Goal: Task Accomplishment & Management: Manage account settings

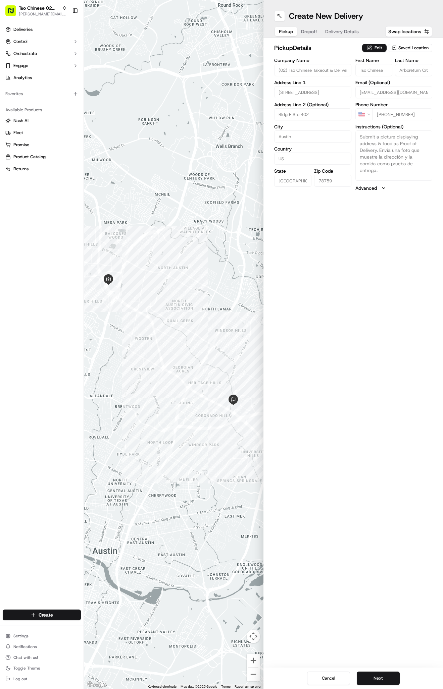
click at [341, 33] on span "Delivery Details" at bounding box center [342, 31] width 34 height 7
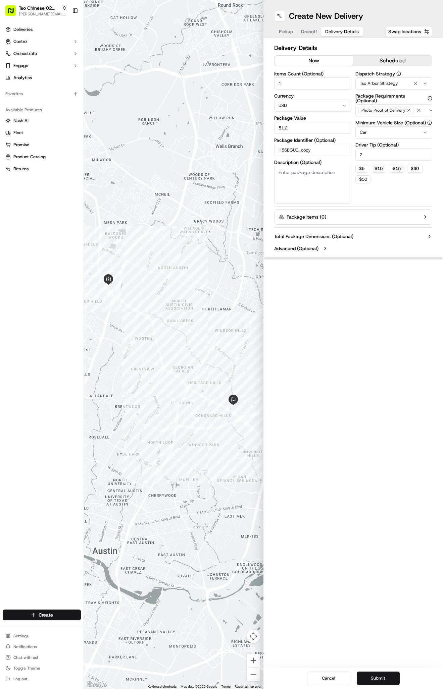
click at [369, 78] on button "Tso Arbor Strategy" at bounding box center [393, 83] width 77 height 12
click at [336, 43] on html "Tso Chinese 02 Arbor antonia@tsochinese.com Toggle Sidebar Deliveries Control O…" at bounding box center [221, 344] width 443 height 689
click at [312, 28] on button "Dropoff" at bounding box center [309, 31] width 24 height 9
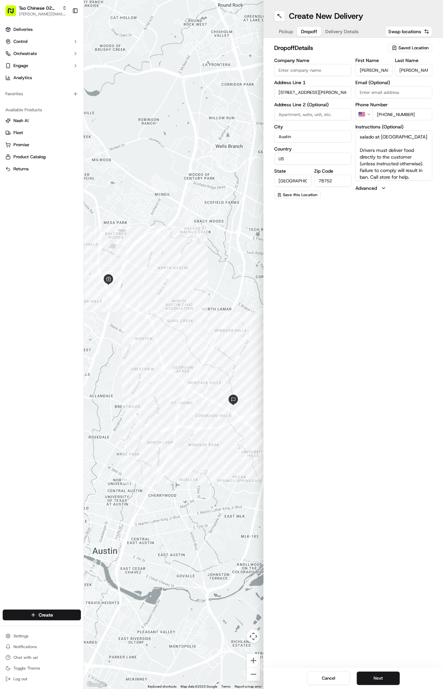
click at [395, 174] on textarea "salado at walnut creek #112 Drivers must deliver food directly to the customer …" at bounding box center [393, 155] width 77 height 50
click at [384, 145] on textarea "salado at walnut creek #112 Drivers must deliver food directly to the customer …" at bounding box center [393, 155] width 77 height 50
type textarea "salado at walnut creek #112 PLEASE KNOCK ON DOOR Drivers must deliver food dire…"
click at [379, 678] on button "Next" at bounding box center [377, 678] width 43 height 13
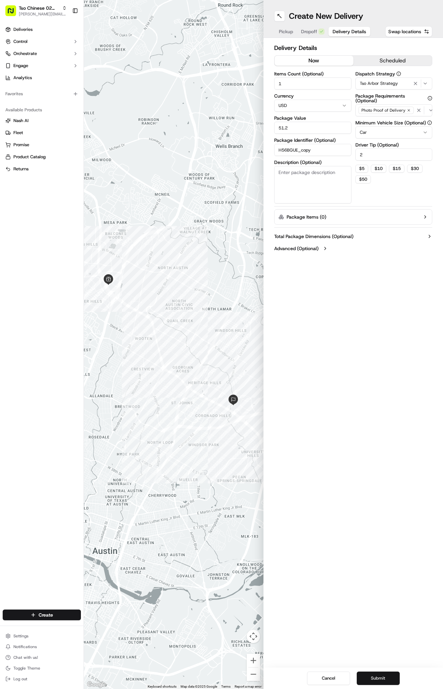
click at [379, 678] on button "Submit" at bounding box center [377, 678] width 43 height 13
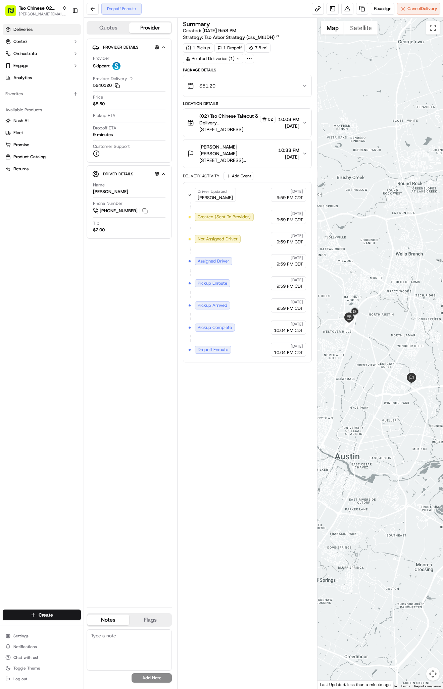
click at [19, 24] on link "Deliveries" at bounding box center [42, 29] width 78 height 11
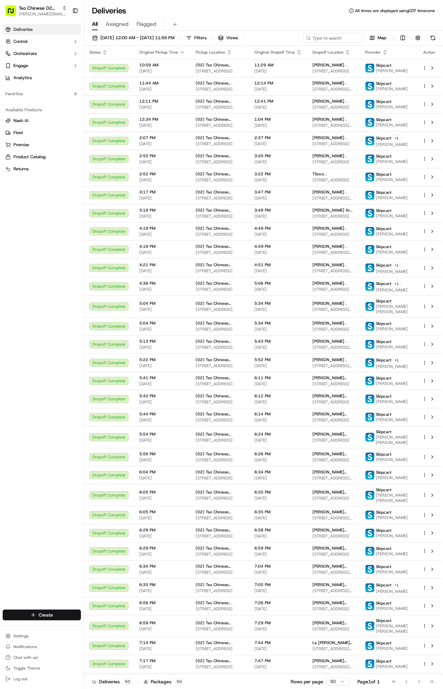
click at [26, 610] on html "Tso Chinese 02 Arbor antonia@tsochinese.com Toggle Sidebar Deliveries Control O…" at bounding box center [221, 344] width 443 height 689
click at [104, 629] on link "Delivery" at bounding box center [121, 627] width 75 height 12
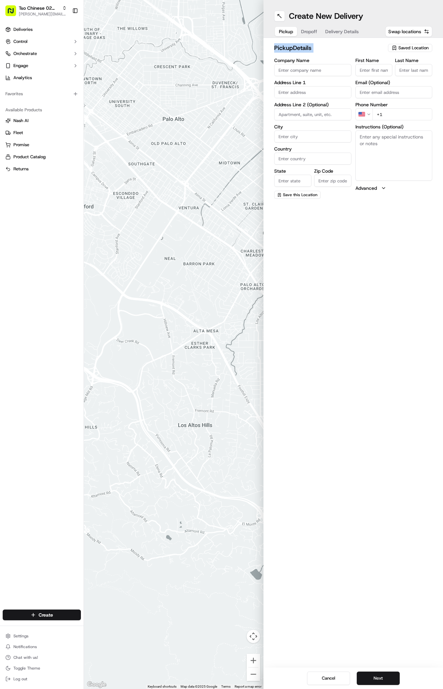
click at [418, 43] on div "pickup Details Saved Location Company Name Address Line 1 Address Line 2 (Optio…" at bounding box center [352, 121] width 179 height 166
click at [415, 52] on button "Saved Location" at bounding box center [410, 47] width 44 height 9
click at [415, 44] on html "Tso Chinese 02 Arbor antonia@tsochinese.com Toggle Sidebar Deliveries Control O…" at bounding box center [221, 344] width 443 height 689
click at [415, 45] on div "Saved Location" at bounding box center [410, 48] width 44 height 8
click at [413, 73] on span "(02) Tso Chinese Takeout & Delivery Arboretum Crossing (02)" at bounding box center [398, 76] width 82 height 12
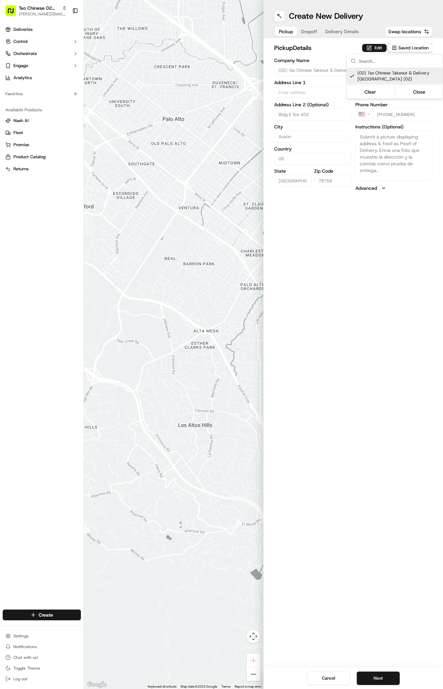
type input "(02) Tso Chinese Takeout & Delivery [GEOGRAPHIC_DATA]"
type input "Bldg E Ste 402"
type input "Austin"
type input "US"
type input "TX"
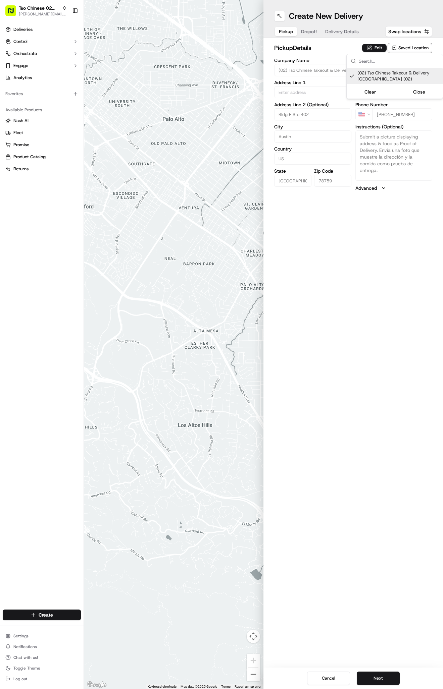
type input "78759"
type input "Tso Chinese"
type input "Arboretum Crossing Manager"
type input "arborstore@tsochinese.com"
type input "+1 512 344 9434"
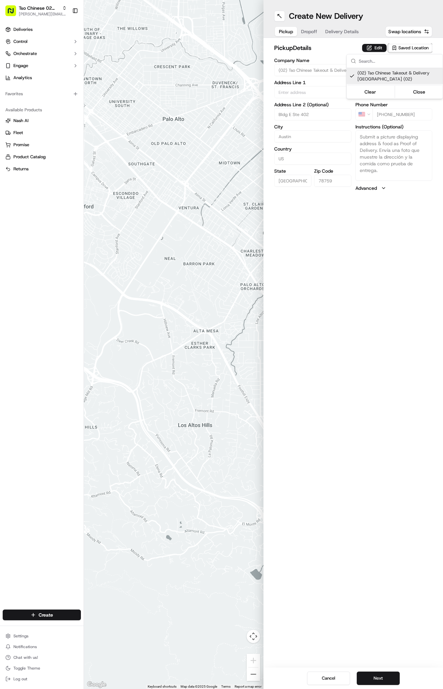
type textarea "Submit a picture displaying address & food as Proof of Delivery. Envía una foto…"
type input "9333 Research Blvd"
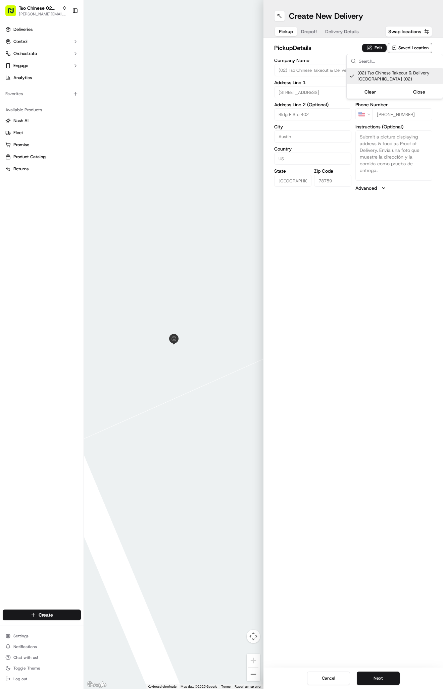
click at [340, 31] on html "Tso Chinese 02 Arbor antonia@tsochinese.com Toggle Sidebar Deliveries Control O…" at bounding box center [221, 344] width 443 height 689
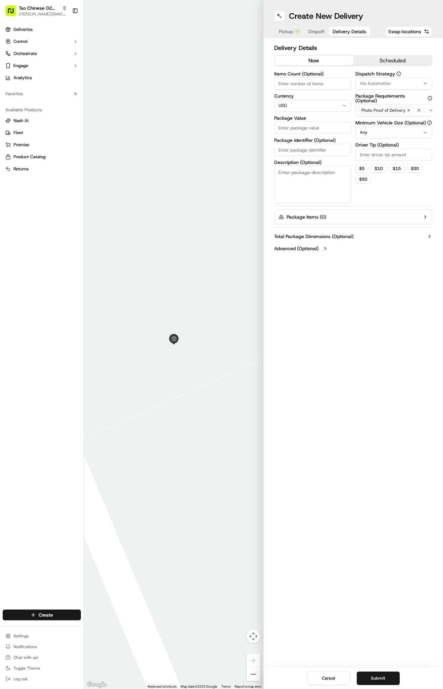
click at [340, 31] on span "Delivery Details" at bounding box center [349, 31] width 34 height 7
click at [393, 78] on button "Via Automation" at bounding box center [393, 83] width 77 height 12
click at [390, 117] on div "Tso Arbor Strategy" at bounding box center [394, 120] width 96 height 10
click at [392, 155] on html "Tso Chinese 02 Arbor antonia@tsochinese.com Toggle Sidebar Deliveries Control O…" at bounding box center [221, 344] width 443 height 689
click at [392, 155] on input "Driver Tip (Optional)" at bounding box center [393, 155] width 77 height 12
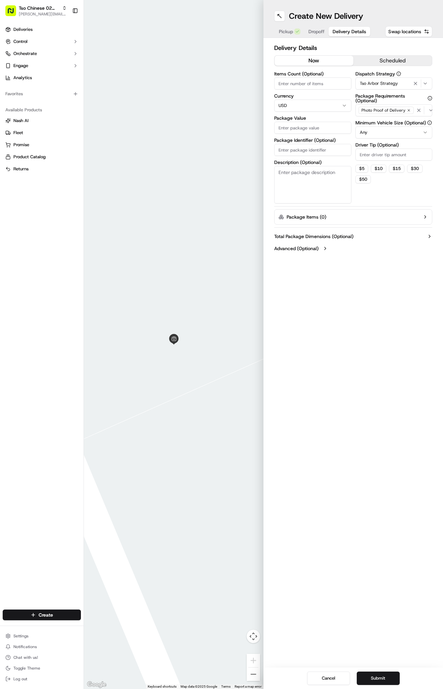
click at [392, 155] on input "Driver Tip (Optional)" at bounding box center [393, 155] width 77 height 12
type input "2"
click at [333, 155] on input "Package Identifier (Optional)" at bounding box center [312, 150] width 77 height 12
paste input "SK4C4MV"
type input "SK4C4MV"
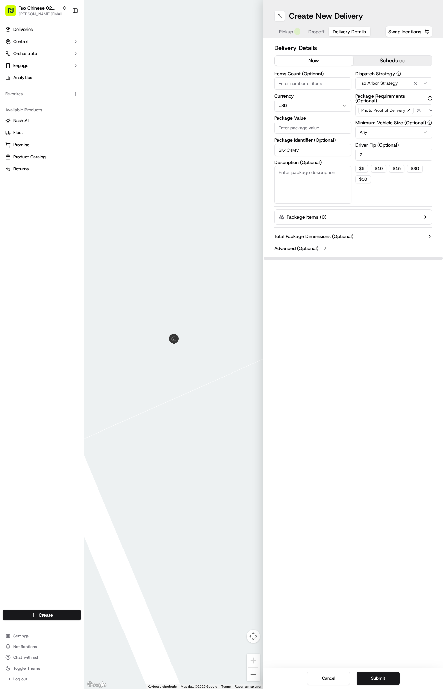
click at [298, 122] on input "Package Value" at bounding box center [312, 128] width 77 height 12
type input "43.73"
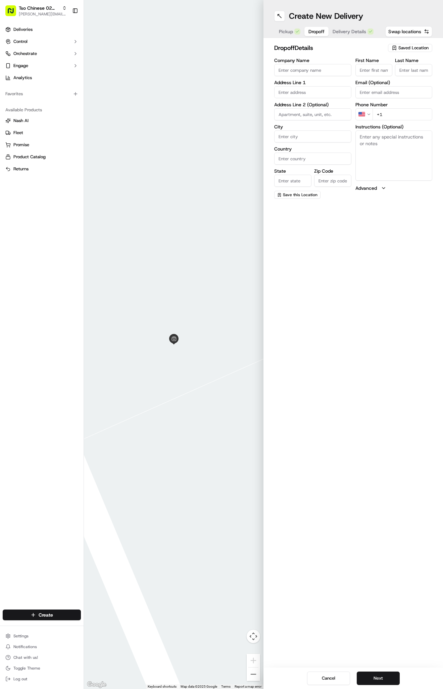
click at [320, 32] on span "Dropoff" at bounding box center [316, 31] width 16 height 7
click at [392, 156] on textarea "Instructions (Optional)" at bounding box center [393, 155] width 77 height 50
paste textarea "Company: Motor inn"
type textarea "Company: Motor inn"
paste input "11506 N Interstate 35"
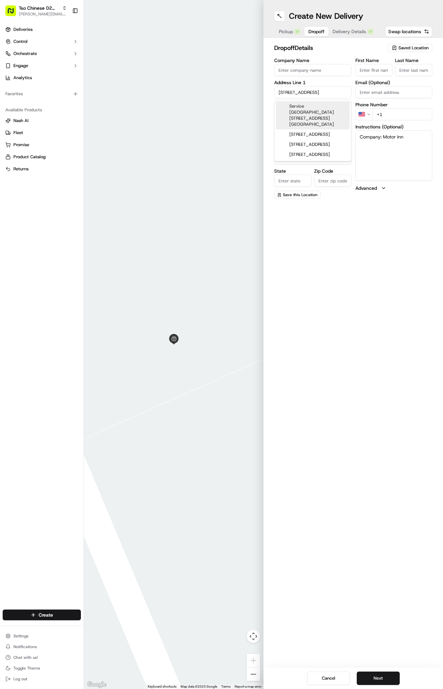
click at [335, 108] on div "Service Road Sb, 11506 N Interstate 35, Austin, TX" at bounding box center [313, 115] width 74 height 28
type input "Service [GEOGRAPHIC_DATA][STREET_ADDRESS]"
type input "Austin"
type input "United States"
type input "TX"
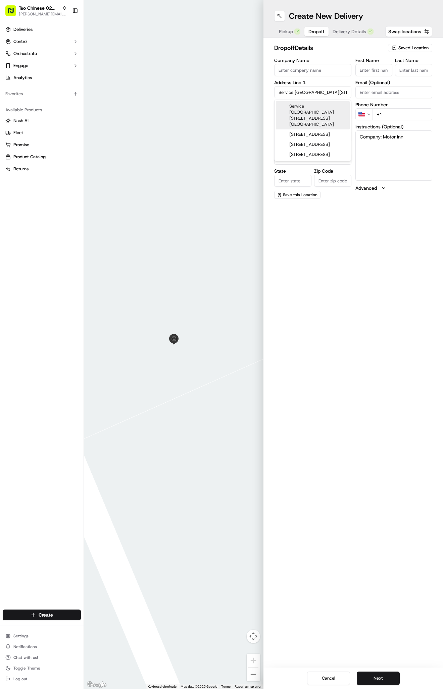
type input "78753"
type input "11506 North Interstate Highway 35"
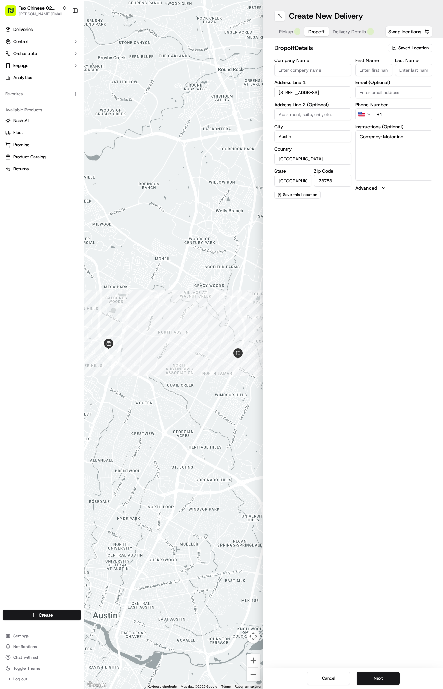
click at [394, 156] on textarea "Company: Motor inn" at bounding box center [393, 155] width 77 height 50
paste textarea "117 bottom floor in the middle"
type textarea "Company: Motor inn 117 bottom floor in the middle"
paste input "830 351 4714"
type input "+1 830 351 4714"
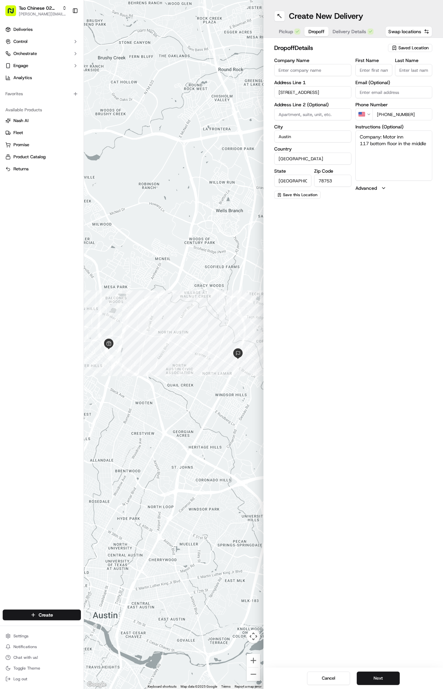
paste input "Armando Andrade"
type input "Armando Andrade"
type input "."
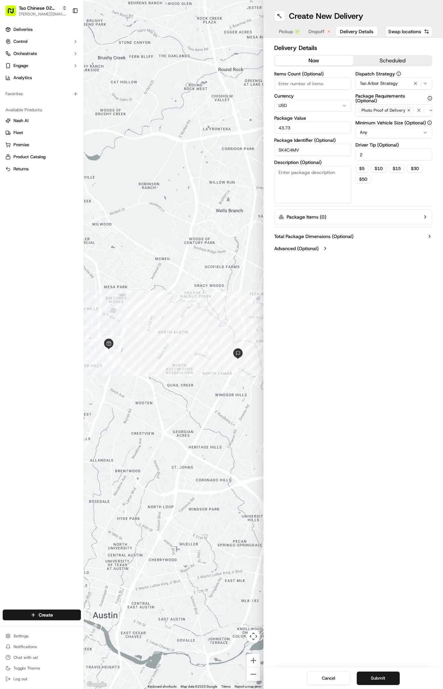
click at [350, 32] on span "Delivery Details" at bounding box center [357, 31] width 34 height 7
click at [381, 675] on button "Submit" at bounding box center [377, 678] width 43 height 13
click at [381, 675] on div "Cancel Submit" at bounding box center [352, 678] width 179 height 21
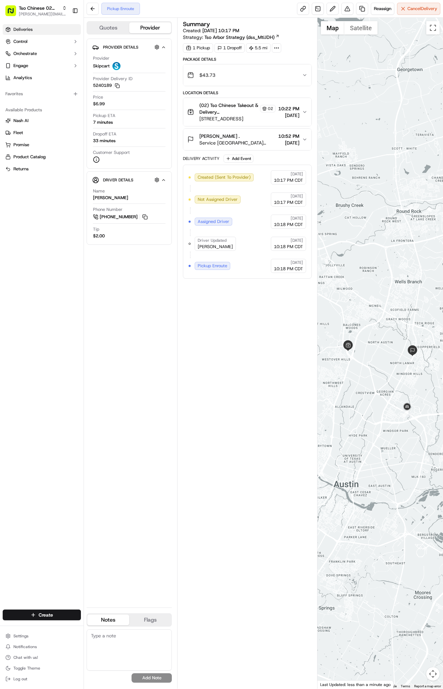
click at [46, 34] on link "Deliveries" at bounding box center [42, 29] width 78 height 11
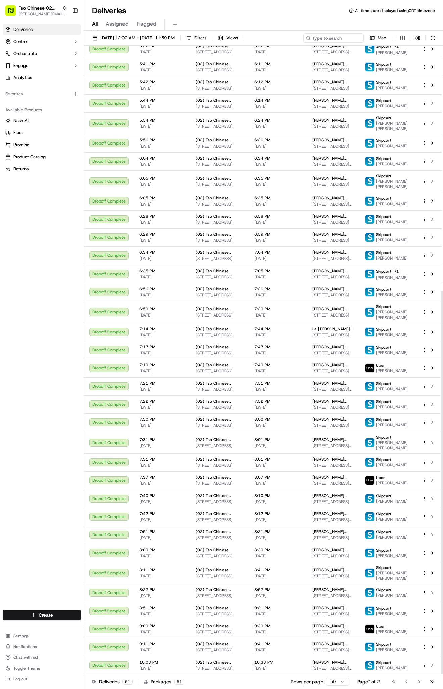
scroll to position [402, 0]
click at [323, 680] on div "Rows per page 50" at bounding box center [319, 682] width 59 height 8
click at [338, 679] on html "Tso Chinese 02 Arbor antonia@tsochinese.com Toggle Sidebar Deliveries Control O…" at bounding box center [221, 344] width 443 height 689
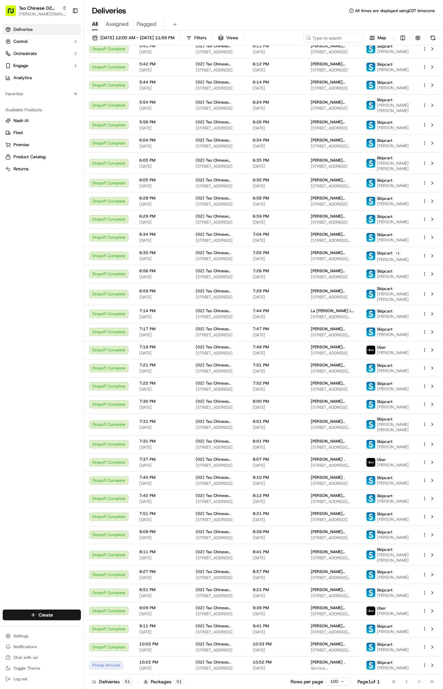
scroll to position [424, 0]
click at [348, 664] on div "Armando Andrade . Service Road Sb, 11506 N Interstate Hwy 35, Austin, TX 78753,…" at bounding box center [333, 665] width 45 height 11
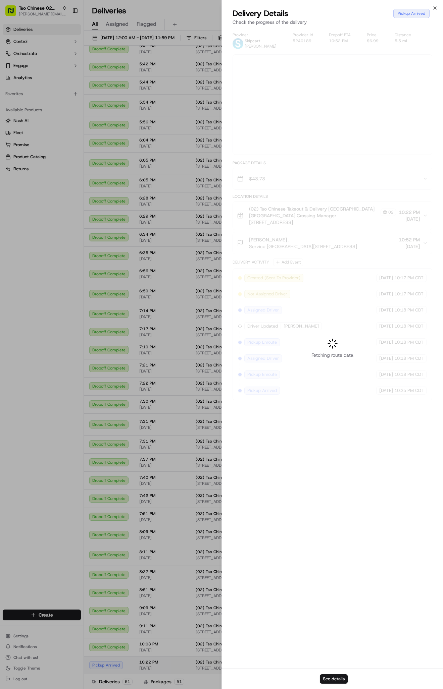
click at [348, 664] on div at bounding box center [221, 344] width 443 height 689
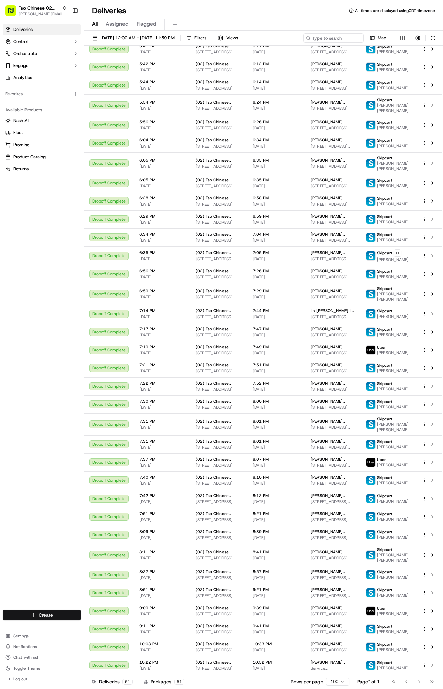
click at [58, 621] on div "Create" at bounding box center [42, 615] width 84 height 16
click at [57, 619] on html "Tso Chinese 02 Arbor antonia@tsochinese.com Toggle Sidebar Deliveries Control O…" at bounding box center [221, 344] width 443 height 689
click at [107, 628] on link "Delivery" at bounding box center [121, 627] width 75 height 12
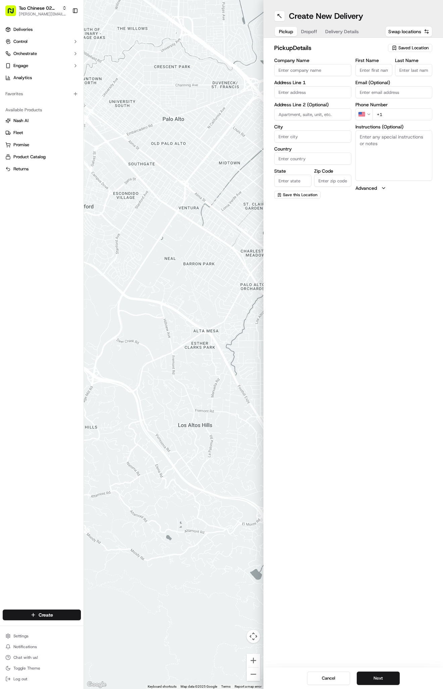
click at [399, 50] on span "Saved Location" at bounding box center [413, 48] width 30 height 6
click at [399, 82] on div "(02) Tso Chinese Takeout & Delivery Arboretum Crossing (02)" at bounding box center [394, 76] width 96 height 16
type input "(02) Tso Chinese Takeout & Delivery [GEOGRAPHIC_DATA]"
type input "Bldg E Ste 402"
type input "Austin"
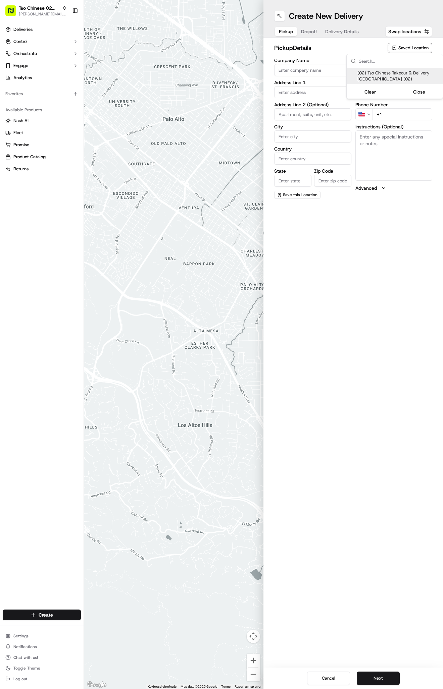
type input "US"
type input "TX"
type input "78759"
type input "Tso Chinese"
type input "Arboretum Crossing Manager"
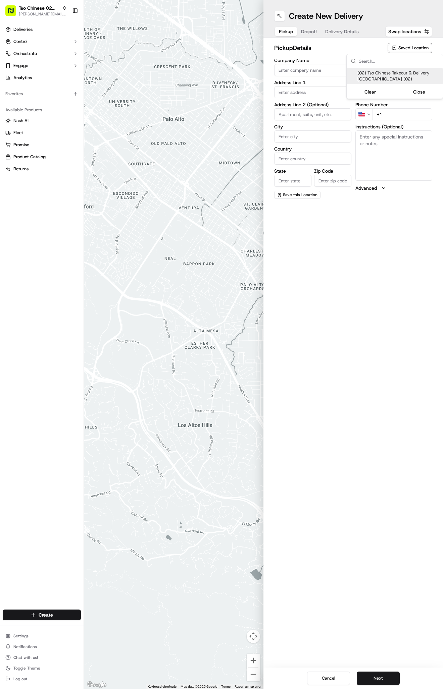
type input "arborstore@tsochinese.com"
type input "+1 512 344 9434"
type textarea "Submit a picture displaying address & food as Proof of Delivery. Envía una foto…"
type input "9333 Research Blvd"
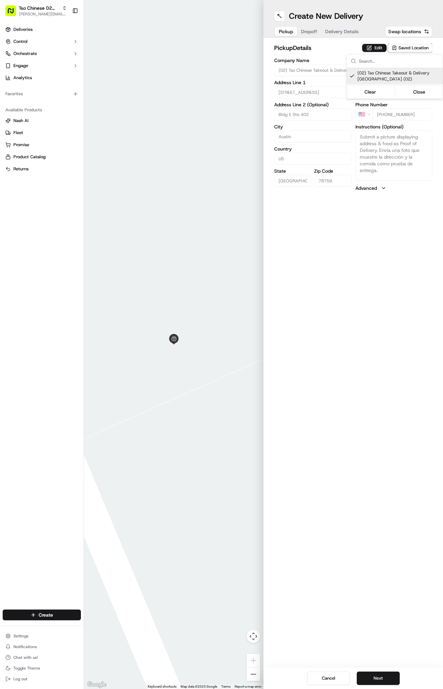
click at [334, 36] on html "Tso Chinese 02 Arbor antonia@tsochinese.com Toggle Sidebar Deliveries Control O…" at bounding box center [221, 344] width 443 height 689
click at [333, 33] on span "Delivery Details" at bounding box center [342, 31] width 34 height 7
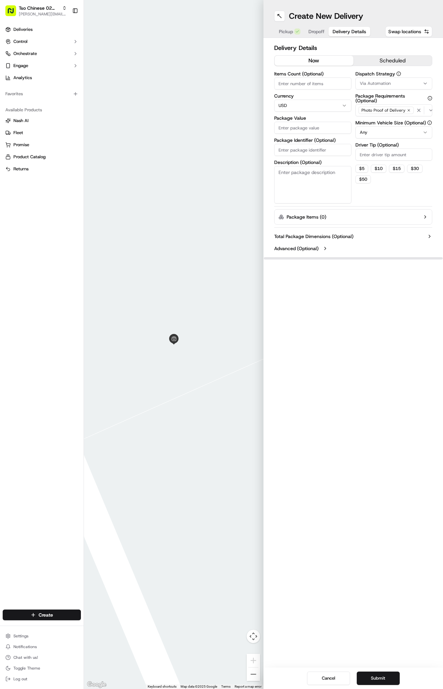
click at [369, 80] on button "Via Automation" at bounding box center [393, 83] width 77 height 12
click at [375, 121] on span "Tso Arbor Strategy" at bounding box center [398, 120] width 82 height 6
click at [370, 158] on html "Tso Chinese 02 Arbor antonia@tsochinese.com Toggle Sidebar Deliveries Control O…" at bounding box center [221, 344] width 443 height 689
click at [370, 158] on input "Driver Tip (Optional)" at bounding box center [393, 155] width 77 height 12
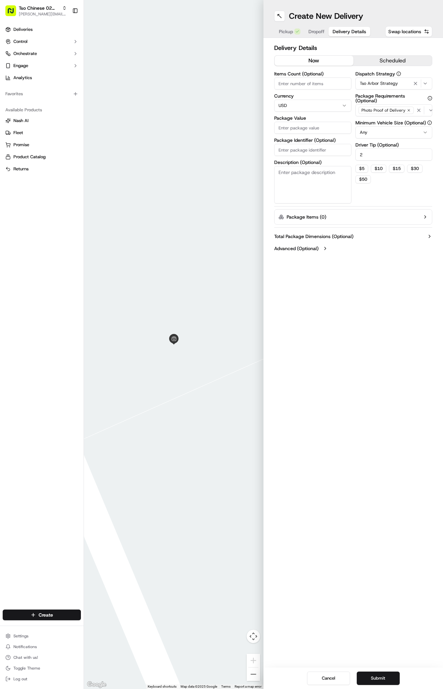
type input "2"
click at [315, 151] on input "Package Identifier (Optional)" at bounding box center [312, 150] width 77 height 12
paste input "#12CZAJZ"
type input "#12CZAJZ"
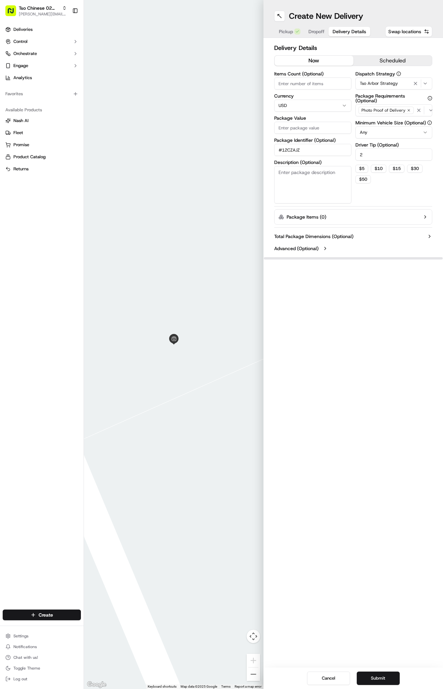
click at [319, 128] on input "Package Value" at bounding box center [312, 128] width 77 height 12
type input "29.17"
click at [310, 21] on h1 "Create New Delivery" at bounding box center [326, 16] width 74 height 11
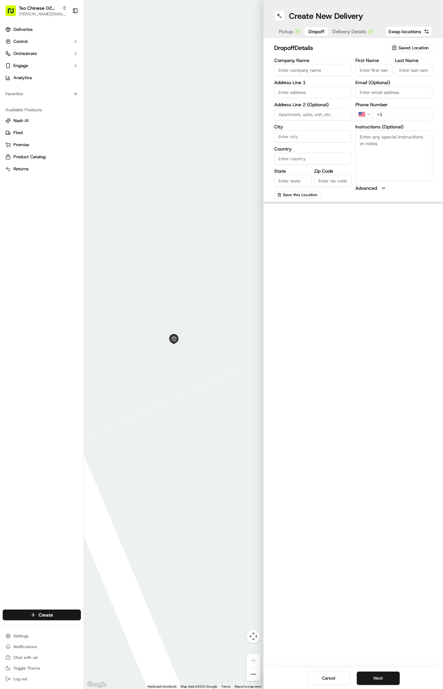
click at [322, 36] on button "Dropoff" at bounding box center [316, 31] width 24 height 9
click at [320, 95] on input "text" at bounding box center [312, 92] width 77 height 12
paste input "11932 Shropshire Blvd"
click at [334, 110] on div "11932 Shropshire Blvd, Austin, TX" at bounding box center [313, 106] width 74 height 10
type input "[STREET_ADDRESS]"
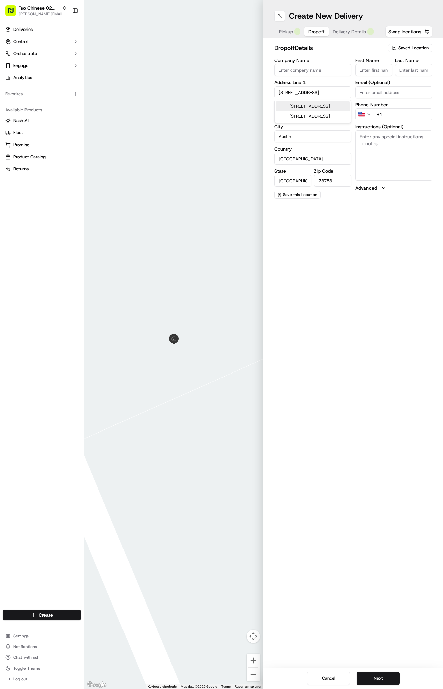
type input "Austin"
type input "United States"
type input "TX"
type input "78753"
type input "11932 Shropshire Boulevard"
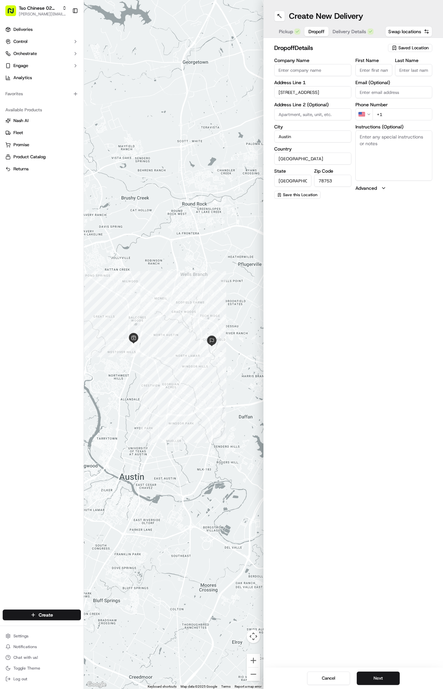
click at [378, 165] on textarea "Instructions (Optional)" at bounding box center [393, 155] width 77 height 50
paste textarea "Leave bag at doorstep, thank you!"
type textarea "Leave bag at doorstep, thank you!"
click at [362, 69] on input "First Name" at bounding box center [373, 70] width 37 height 12
paste input "Brett Rivera"
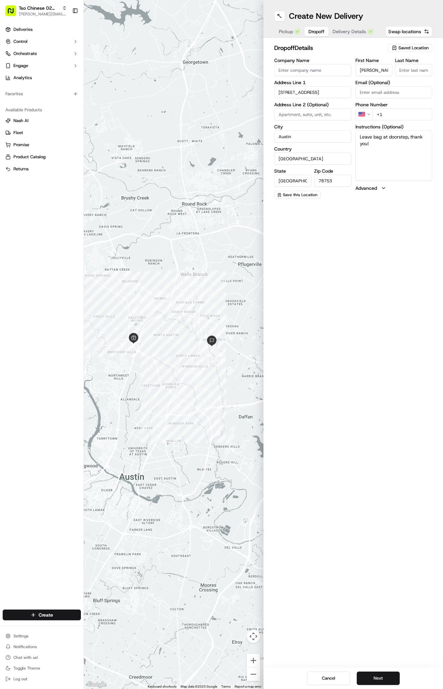
type input "Brett Rivera"
type input "."
paste input "650 815 1450"
type input "+1 650 815 1450"
click at [346, 30] on span "Delivery Details" at bounding box center [349, 31] width 34 height 7
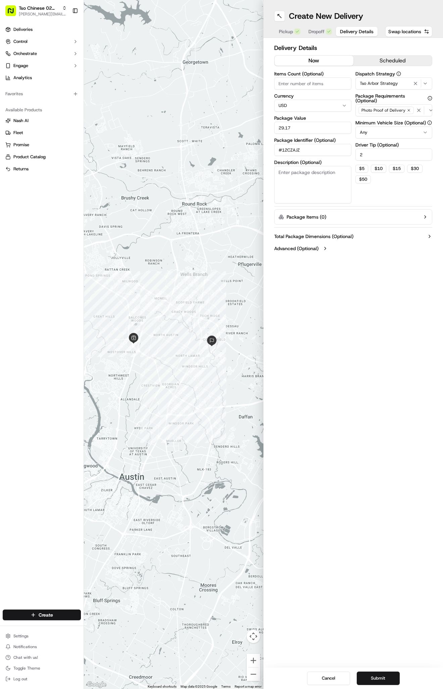
click at [371, 671] on div "Cancel Submit" at bounding box center [352, 678] width 179 height 21
click at [371, 676] on button "Submit" at bounding box center [377, 678] width 43 height 13
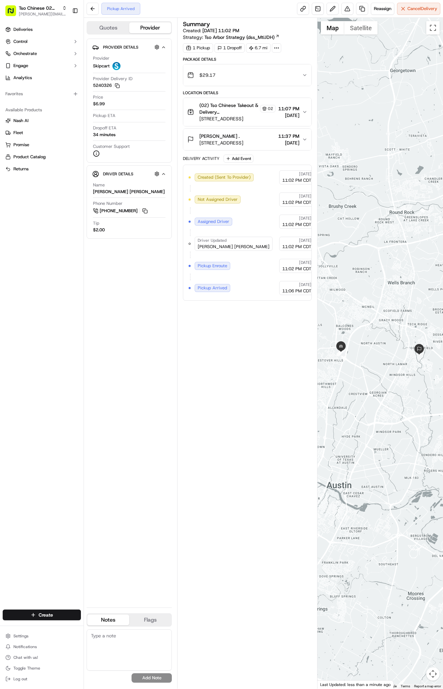
click at [38, 23] on div "Deliveries Control Orchestrate Engage Analytics" at bounding box center [42, 53] width 84 height 64
click at [38, 30] on link "Deliveries" at bounding box center [42, 29] width 78 height 11
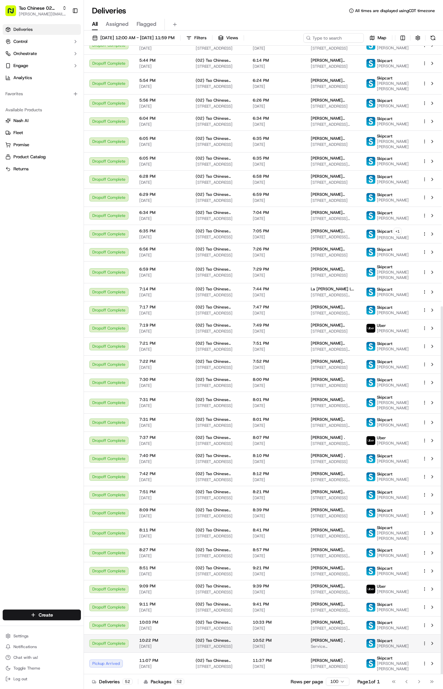
scroll to position [445, 0]
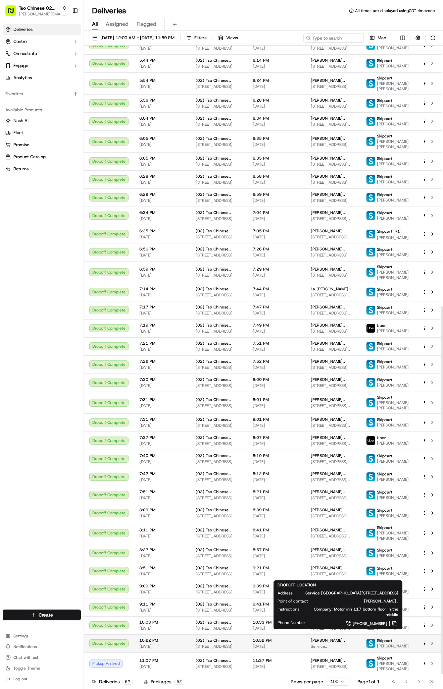
click at [322, 644] on span "Service [GEOGRAPHIC_DATA][STREET_ADDRESS]" at bounding box center [333, 646] width 45 height 5
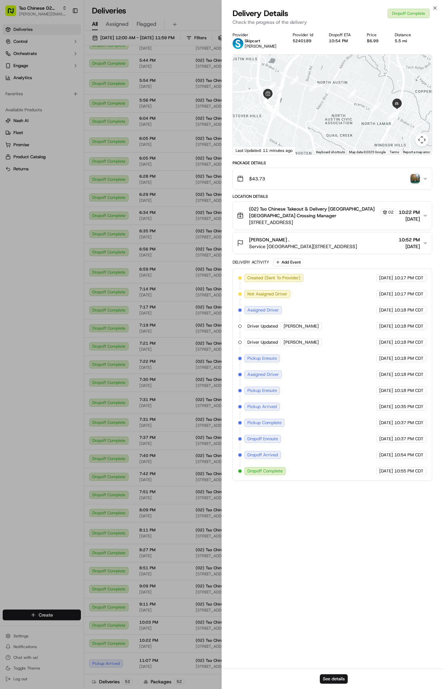
click at [415, 178] on img "button" at bounding box center [414, 178] width 9 height 9
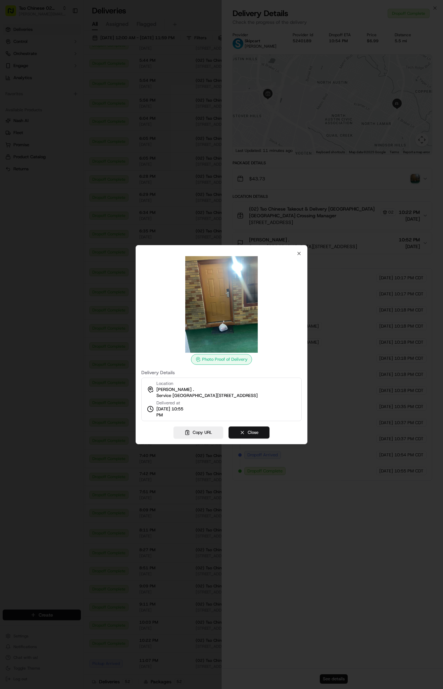
click at [254, 433] on button "Close" at bounding box center [248, 433] width 41 height 12
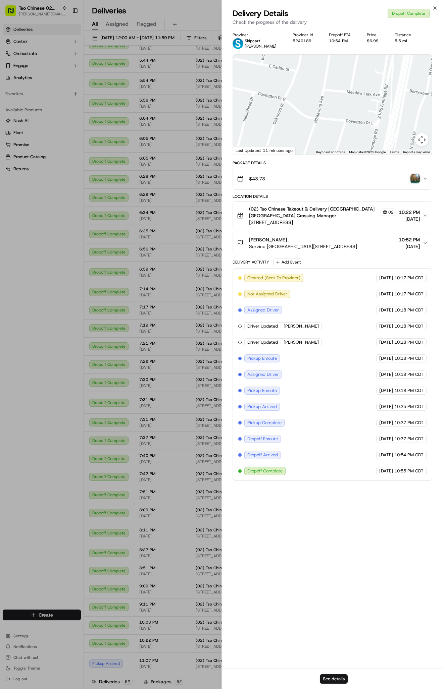
drag, startPoint x: 392, startPoint y: 121, endPoint x: 390, endPoint y: 63, distance: 57.7
click at [390, 63] on div at bounding box center [332, 105] width 199 height 100
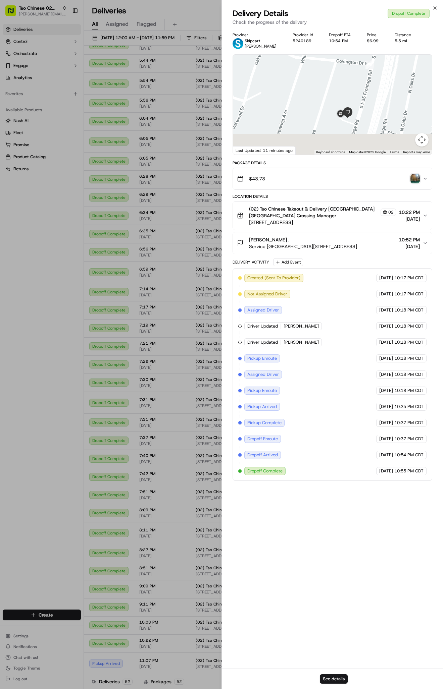
drag, startPoint x: 377, startPoint y: 105, endPoint x: 363, endPoint y: 19, distance: 87.7
click at [363, 19] on div "Delivery Details Dropoff Complete Check the progress of the delivery Provider S…" at bounding box center [332, 348] width 221 height 681
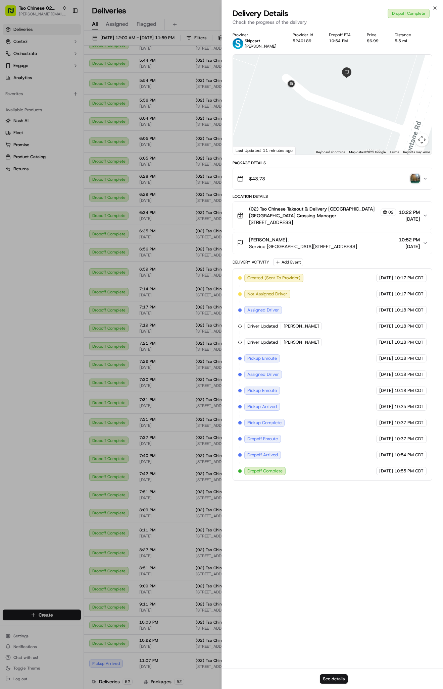
drag, startPoint x: 348, startPoint y: 105, endPoint x: 380, endPoint y: 132, distance: 41.9
click at [380, 132] on div at bounding box center [332, 105] width 199 height 100
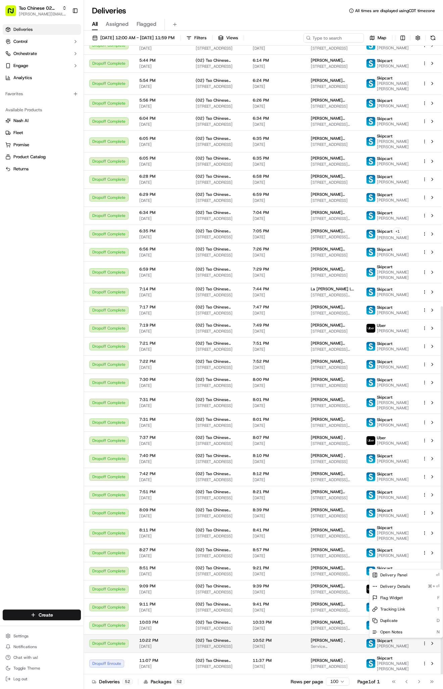
click at [423, 642] on html "Tso Chinese 02 Arbor antonia@tsochinese.com Toggle Sidebar Deliveries Control O…" at bounding box center [221, 344] width 443 height 689
click at [393, 617] on div "Duplicate D" at bounding box center [405, 620] width 73 height 11
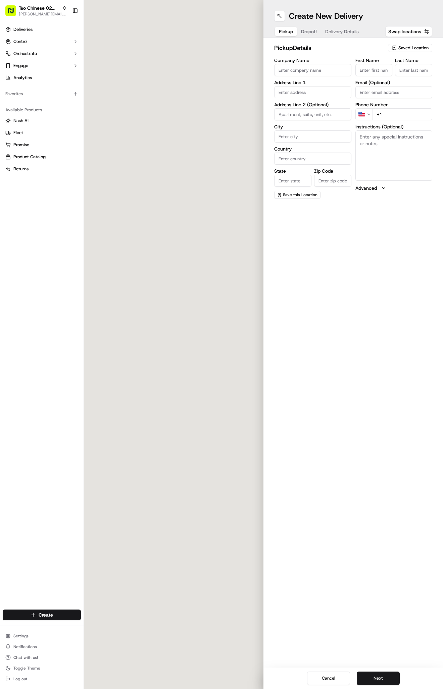
type input "(02) Tso Chinese Takeout & Delivery [GEOGRAPHIC_DATA]"
type input "Bldg E Ste 402"
type input "Austin"
type input "US"
type input "[GEOGRAPHIC_DATA]"
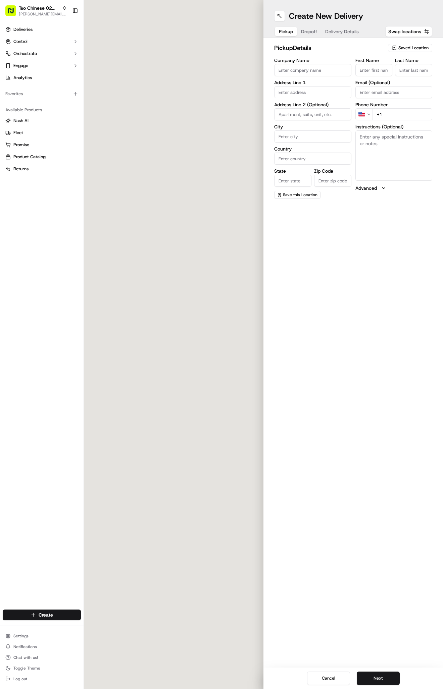
type input "78759"
type input "Tso Chinese"
type input "Arboretum Crossing Manager"
type input "[EMAIL_ADDRESS][DOMAIN_NAME]"
type input "[PHONE_NUMBER]"
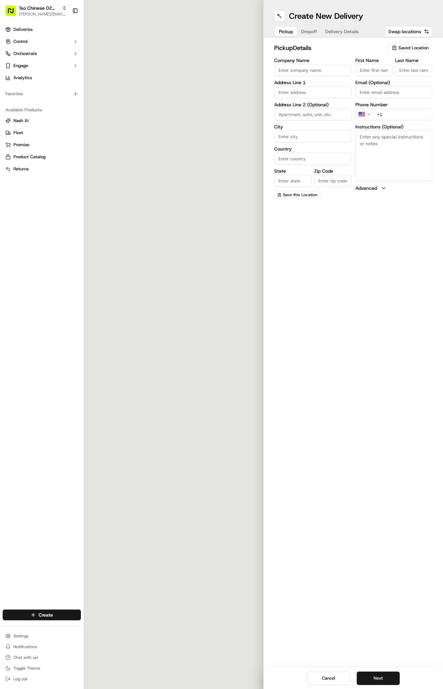
type textarea "Submit a picture displaying address & food as Proof of Delivery. Envía una foto…"
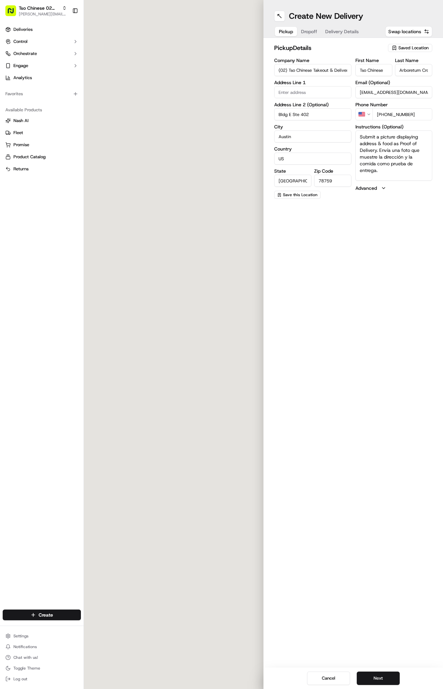
type input "[STREET_ADDRESS]"
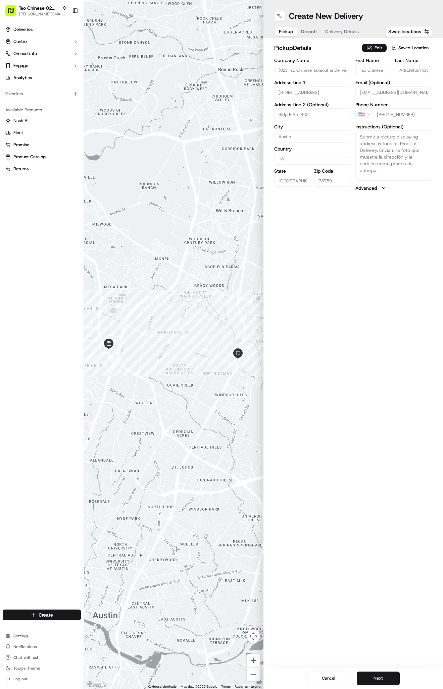
click at [305, 30] on span "Dropoff" at bounding box center [309, 31] width 16 height 7
click at [335, 29] on span "Delivery Details" at bounding box center [342, 31] width 34 height 7
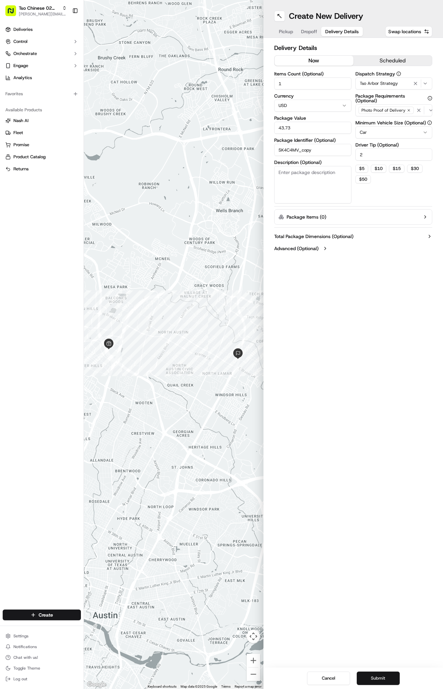
click at [372, 674] on button "Submit" at bounding box center [377, 678] width 43 height 13
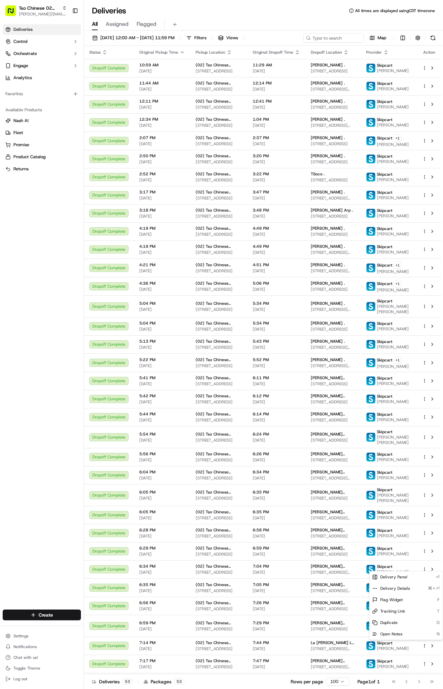
scroll to position [380, 0]
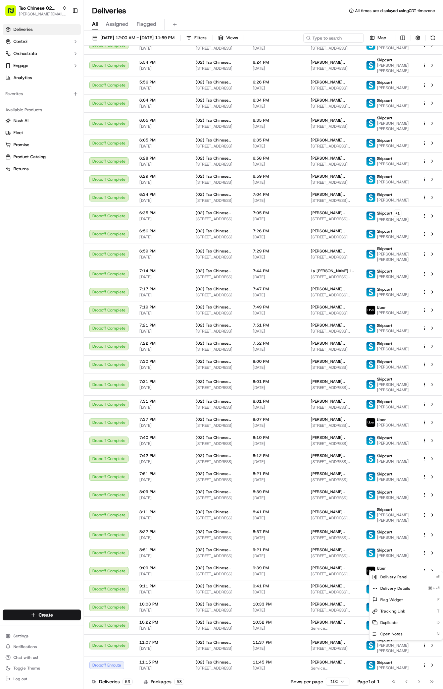
click at [43, 312] on html "Tso Chinese 02 Arbor antonia@tsochinese.com Toggle Sidebar Deliveries Control O…" at bounding box center [221, 344] width 443 height 689
click at [24, 619] on html "Tso Chinese 02 Arbor antonia@tsochinese.com Toggle Sidebar Deliveries Control O…" at bounding box center [221, 344] width 443 height 689
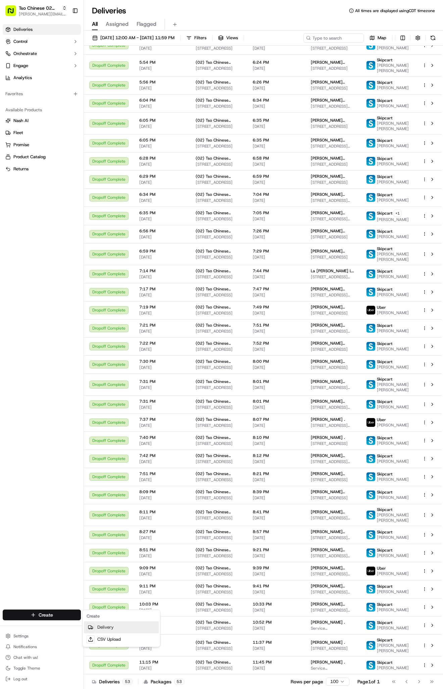
click at [99, 628] on link "Delivery" at bounding box center [121, 627] width 75 height 12
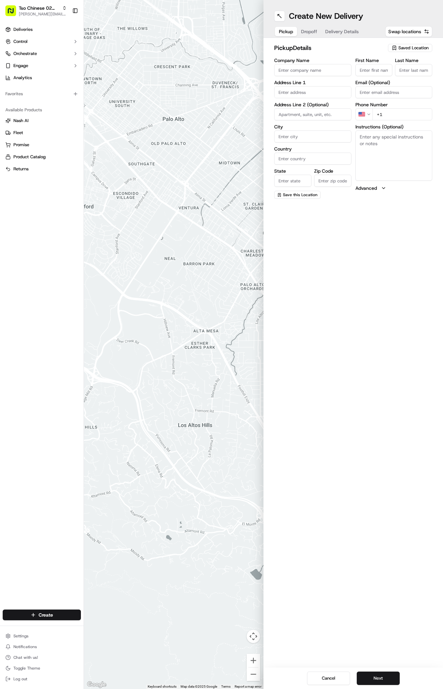
click at [412, 48] on span "Saved Location" at bounding box center [413, 48] width 30 height 6
click at [399, 74] on span "(02) Tso Chinese Takeout & Delivery Arboretum Crossing (02)" at bounding box center [398, 76] width 82 height 12
type input "(02) Tso Chinese Takeout & Delivery [GEOGRAPHIC_DATA]"
type input "Bldg E Ste 402"
type input "Austin"
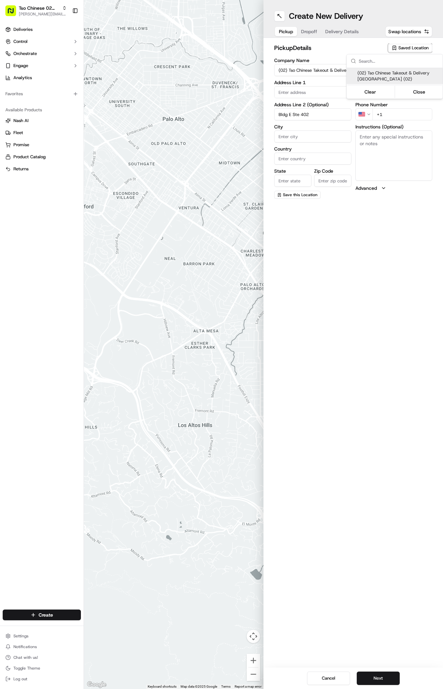
type input "US"
type input "TX"
type input "78759"
type input "Tso Chinese"
type input "Arboretum Crossing Manager"
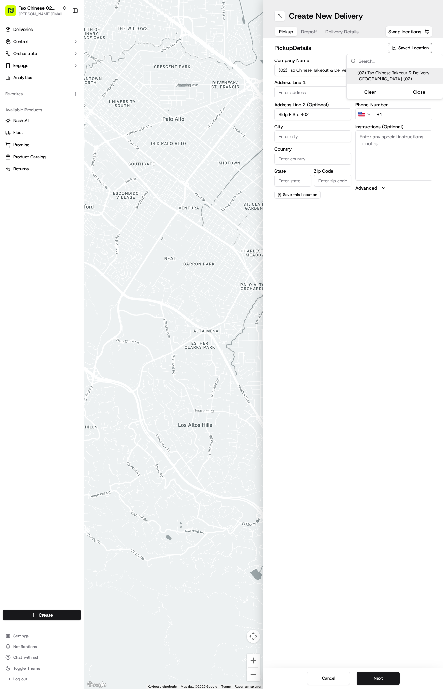
type input "arborstore@tsochinese.com"
type input "+1 512 344 9434"
type textarea "Submit a picture displaying address & food as Proof of Delivery. Envía una foto…"
type input "9333 Research Blvd"
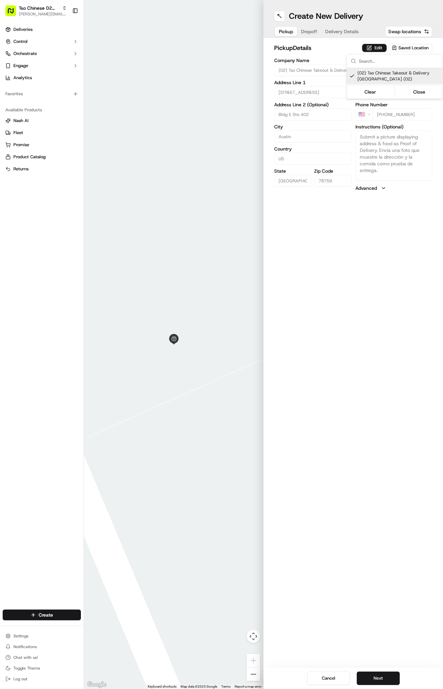
click at [336, 32] on html "Tso Chinese 02 Arbor antonia@tsochinese.com Toggle Sidebar Deliveries Control O…" at bounding box center [221, 344] width 443 height 689
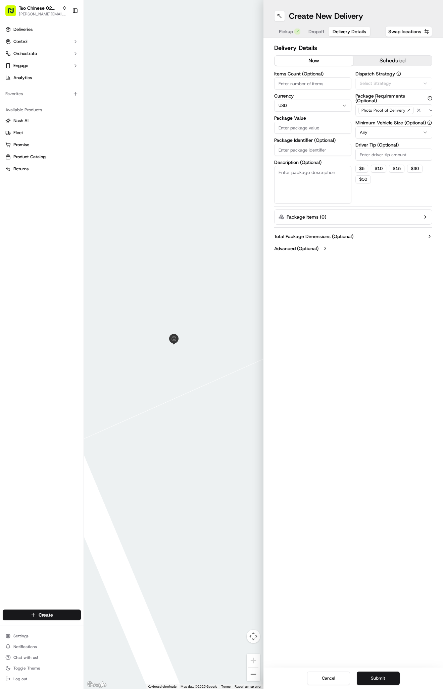
click at [336, 35] on button "Delivery Details" at bounding box center [349, 31] width 42 height 9
click at [372, 84] on span "Via Automation" at bounding box center [375, 83] width 31 height 6
click at [377, 121] on span "Tso Arbor Strategy" at bounding box center [398, 120] width 82 height 6
click at [358, 157] on html "Tso Chinese 02 Arbor antonia@tsochinese.com Toggle Sidebar Deliveries Control O…" at bounding box center [221, 344] width 443 height 689
click at [361, 157] on input "Driver Tip (Optional)" at bounding box center [393, 155] width 77 height 12
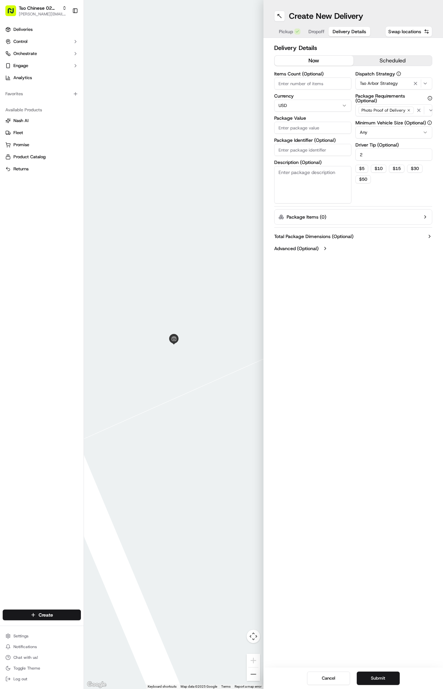
type input "2"
click at [328, 146] on input "Package Identifier (Optional)" at bounding box center [312, 150] width 77 height 12
paste input "#P8M7KPN"
type input "#P8M7KPN"
click at [325, 130] on input "Package Value" at bounding box center [312, 128] width 77 height 12
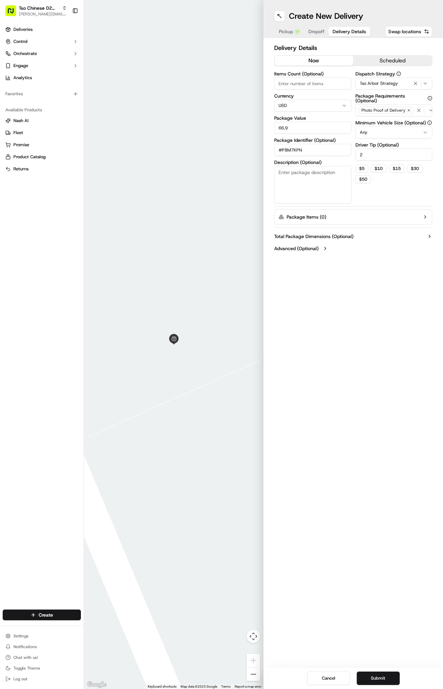
type input "66.95"
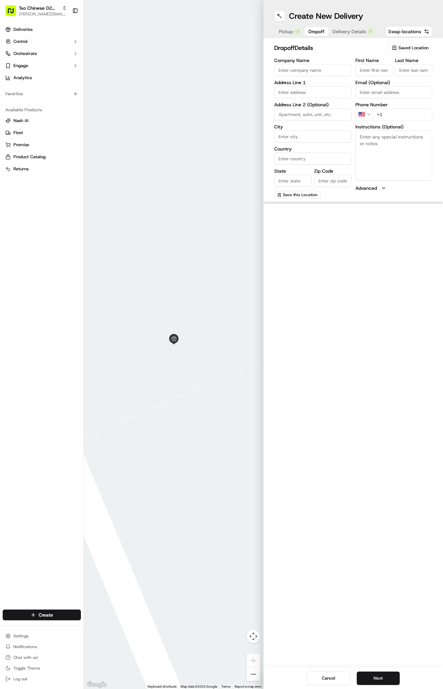
click at [316, 32] on span "Dropoff" at bounding box center [316, 31] width 16 height 7
paste input "9701 Stonelake Blvd"
click at [317, 112] on div "9701 Stonelake Blvd, Austin, TX" at bounding box center [313, 109] width 74 height 16
type input "[STREET_ADDRESS][PERSON_NAME]"
type input "Austin"
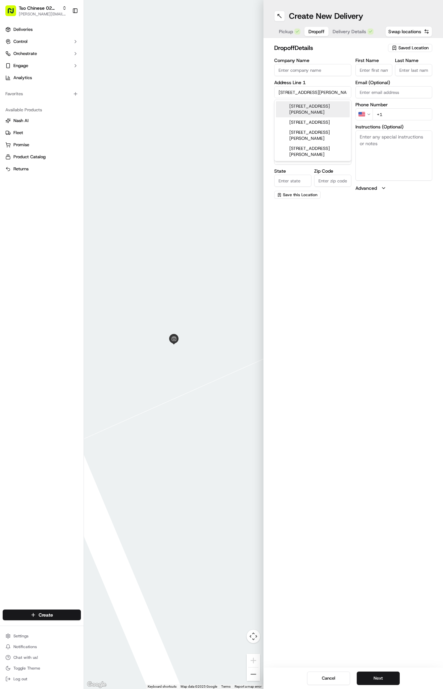
type input "United States"
type input "TX"
type input "78759"
type input "9701 Stonelake Boulevard"
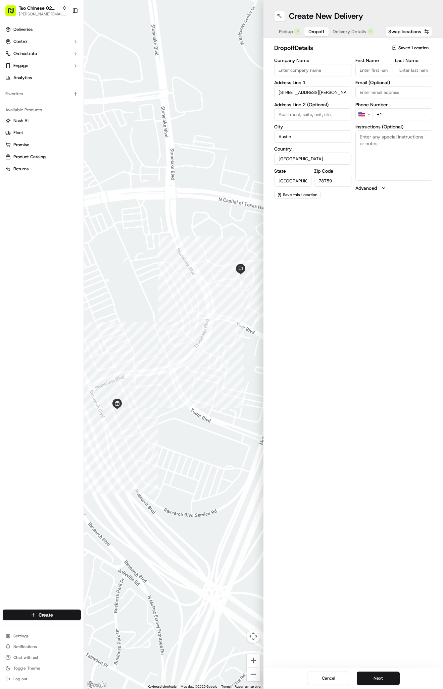
click at [410, 150] on textarea "Instructions (Optional)" at bounding box center [393, 155] width 77 height 50
paste textarea "Delivery to front desk. we will come to the lobby"
type textarea "Delivery to front desk. we will come to the lobby"
click at [379, 71] on input "First Name" at bounding box center [373, 70] width 37 height 12
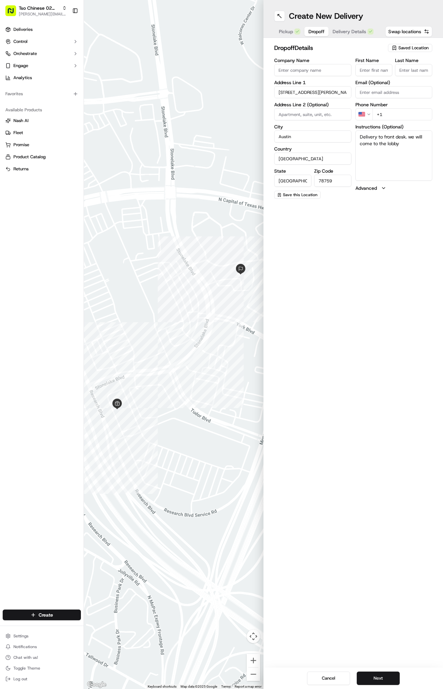
paste input "CM El"
type input "CM El"
type input "."
paste input "201 247 8563"
type input "+1 201 247 8563"
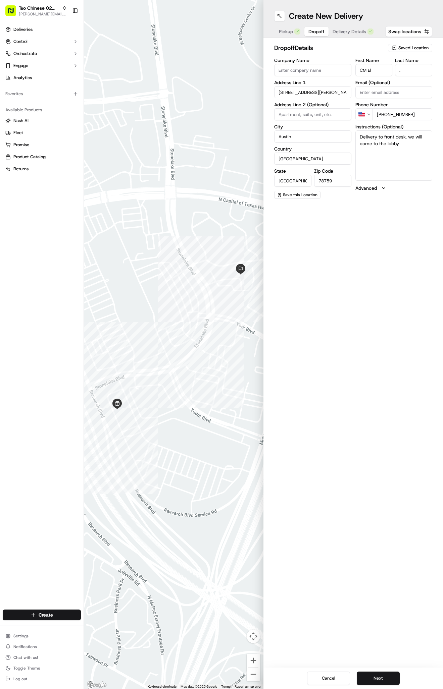
click at [391, 167] on textarea "Delivery to front desk. we will come to the lobby" at bounding box center [393, 155] width 77 height 50
paste textarea "Company: Es sonesta suite hotel"
type textarea "Delivery to front desk. we will come to the lobby Company: Es sonesta suite hot…"
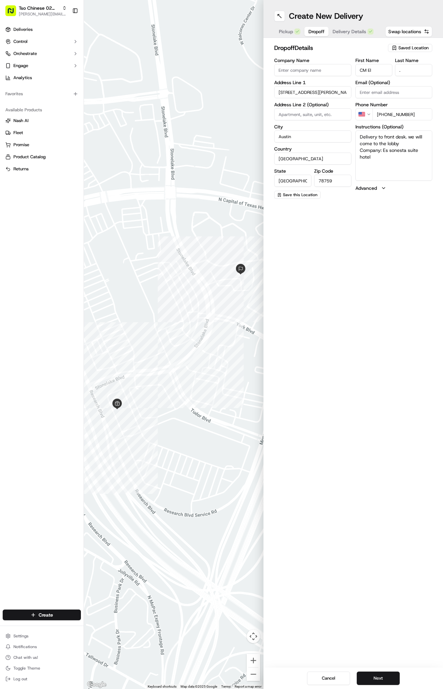
click at [348, 30] on span "Delivery Details" at bounding box center [349, 31] width 34 height 7
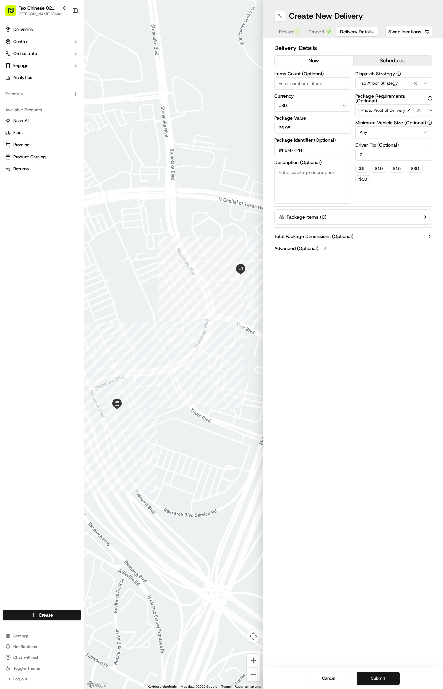
click at [390, 673] on button "Submit" at bounding box center [377, 678] width 43 height 13
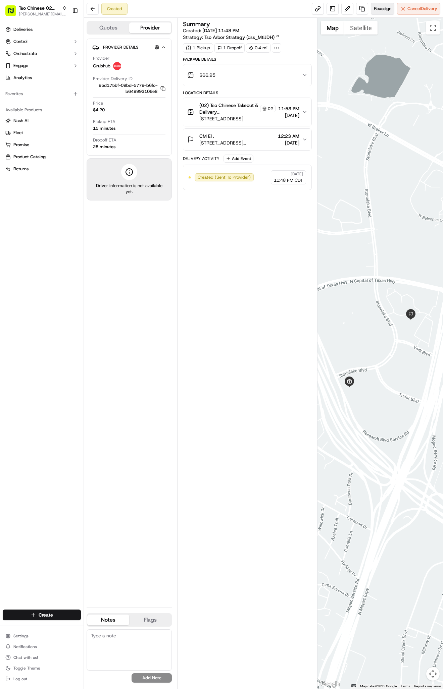
click at [383, 6] on span "Reassign" at bounding box center [382, 9] width 17 height 6
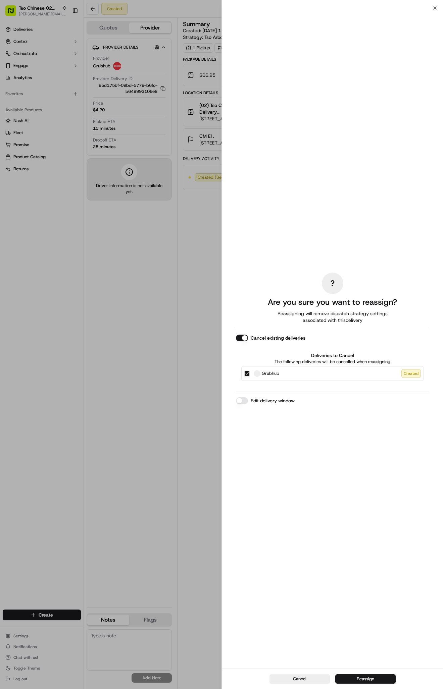
click at [383, 6] on div at bounding box center [221, 344] width 443 height 689
click at [350, 681] on button "Reassign" at bounding box center [365, 678] width 60 height 9
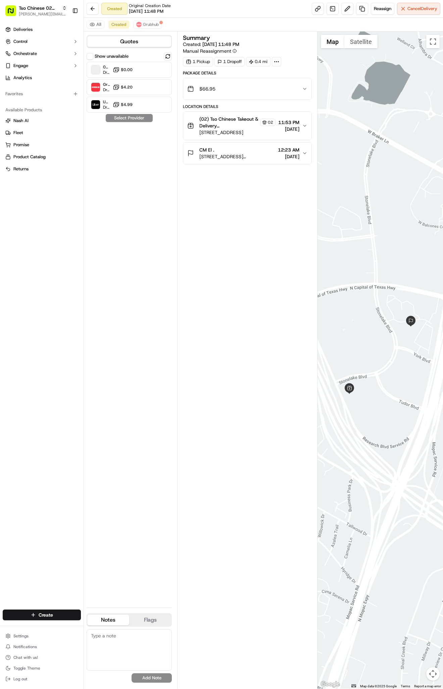
click at [172, 54] on div "Quotes Show unavailable 02 Arbor Fleet Dropoff ETA - $0.00 Grubhub Dropoff ETA …" at bounding box center [130, 360] width 93 height 657
click at [167, 55] on button at bounding box center [168, 56] width 8 height 8
click at [133, 108] on div "Uber Dropoff ETA 21 minutes $4.99" at bounding box center [129, 105] width 85 height 16
click at [112, 118] on button "Assign Provider" at bounding box center [129, 118] width 48 height 8
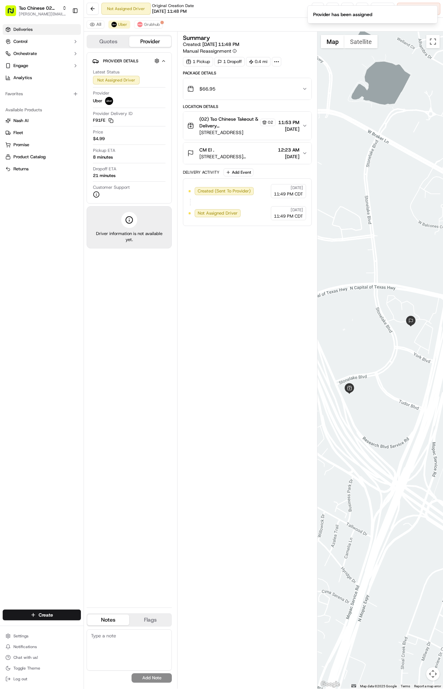
click at [33, 29] on link "Deliveries" at bounding box center [42, 29] width 78 height 11
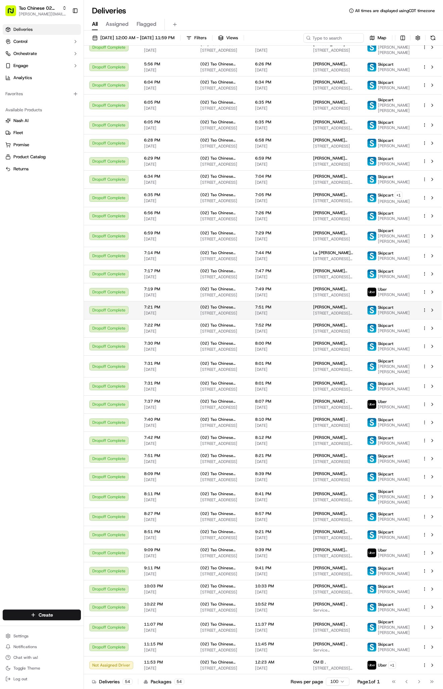
scroll to position [485, 0]
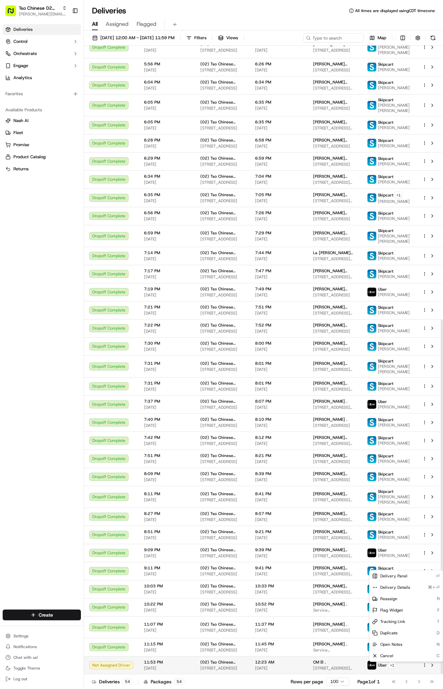
click at [425, 667] on html "Tso Chinese 02 Arbor antonia@tsochinese.com Toggle Sidebar Deliveries Control O…" at bounding box center [221, 344] width 443 height 689
click at [391, 600] on span "Reassign" at bounding box center [388, 598] width 17 height 5
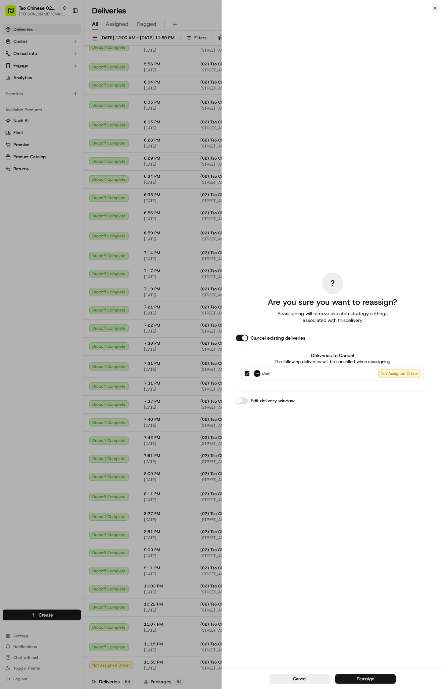
click at [365, 674] on button "Reassign" at bounding box center [365, 678] width 60 height 9
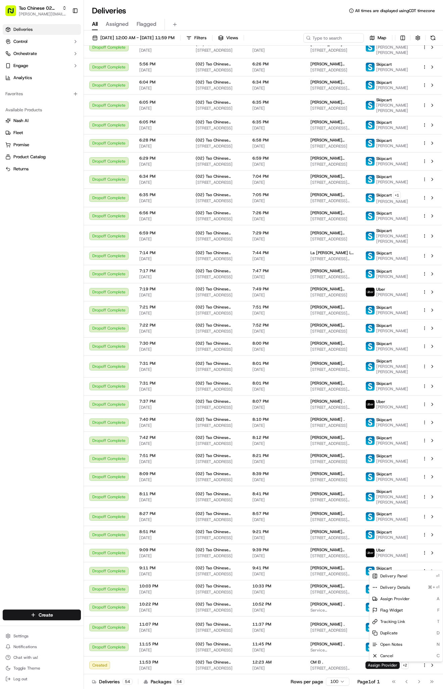
scroll to position [372, 0]
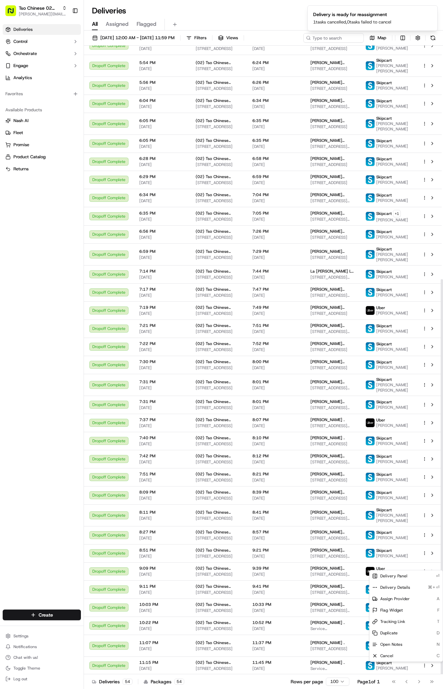
click at [386, 680] on span "Assign Provider" at bounding box center [382, 683] width 34 height 7
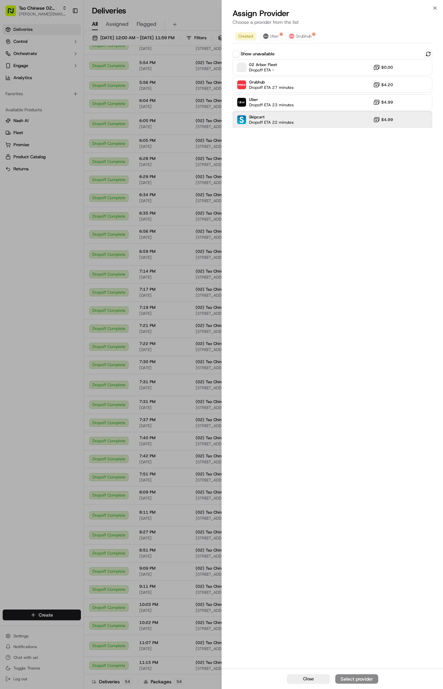
click at [301, 123] on div "Skipcart Dropoff ETA 22 minutes $4.99" at bounding box center [332, 120] width 200 height 16
click at [363, 677] on div "Assign Provider" at bounding box center [356, 679] width 33 height 7
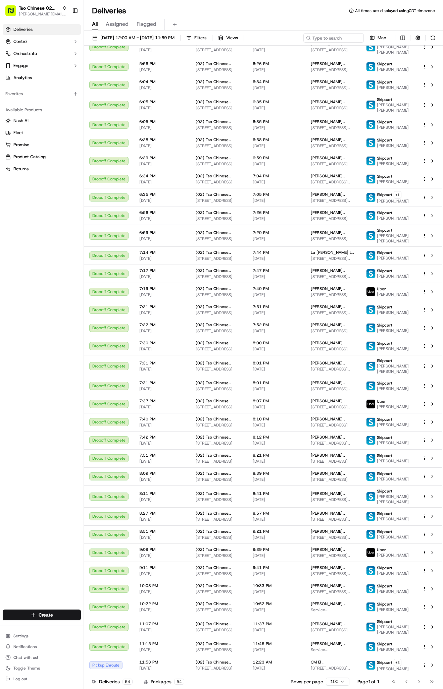
scroll to position [491, 0]
click at [296, 656] on td "12:23 AM 09/20/2025" at bounding box center [276, 665] width 58 height 18
click at [161, 417] on div "7:40 PM 09/19/2025" at bounding box center [162, 422] width 46 height 11
click at [314, 647] on span "Service [GEOGRAPHIC_DATA][STREET_ADDRESS]" at bounding box center [333, 649] width 45 height 5
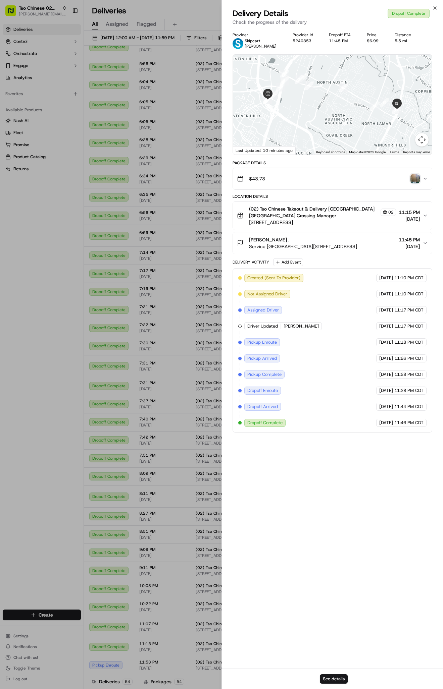
click at [412, 182] on img "button" at bounding box center [414, 178] width 9 height 9
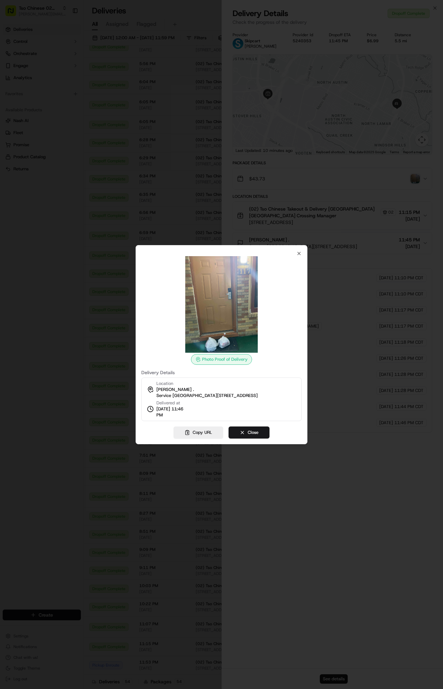
click at [351, 473] on div at bounding box center [221, 344] width 443 height 689
click at [298, 249] on div "Photo Proof of Delivery Delivery Details Location Armando Andrade . Service Roa…" at bounding box center [221, 344] width 172 height 199
click at [299, 252] on icon "button" at bounding box center [298, 253] width 5 height 5
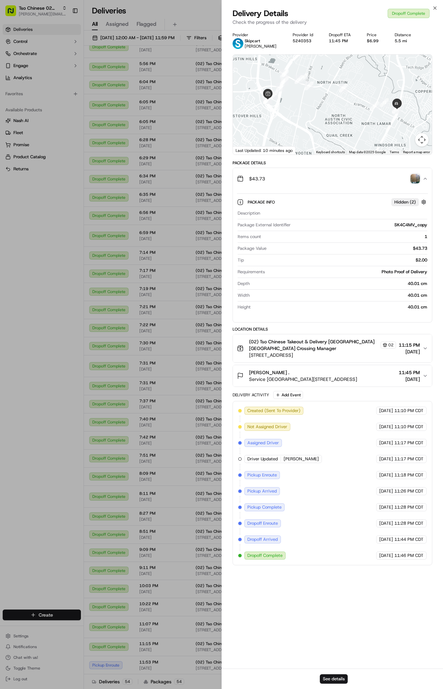
click at [328, 378] on span "Service [GEOGRAPHIC_DATA][STREET_ADDRESS]" at bounding box center [303, 379] width 108 height 7
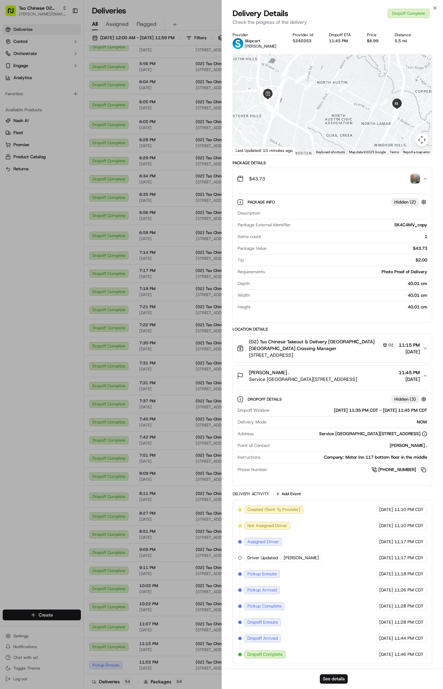
click at [416, 180] on img "button" at bounding box center [414, 178] width 9 height 9
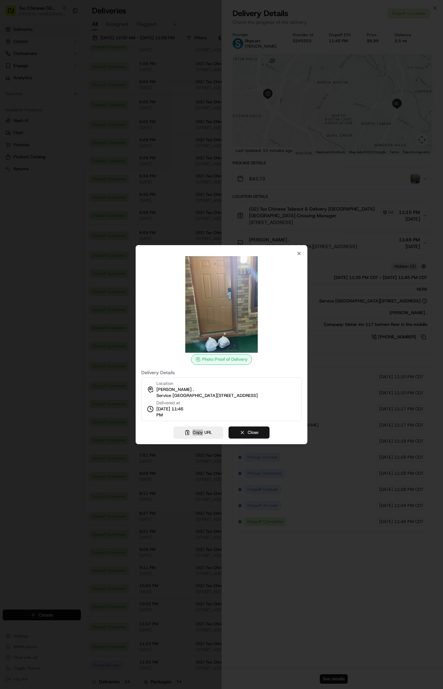
click at [234, 434] on button "Close" at bounding box center [248, 433] width 41 height 12
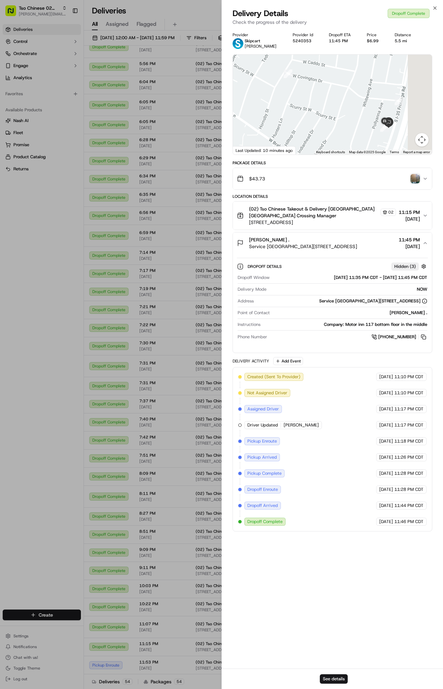
drag, startPoint x: 394, startPoint y: 119, endPoint x: 329, endPoint y: 92, distance: 70.4
click at [329, 92] on div at bounding box center [332, 105] width 199 height 100
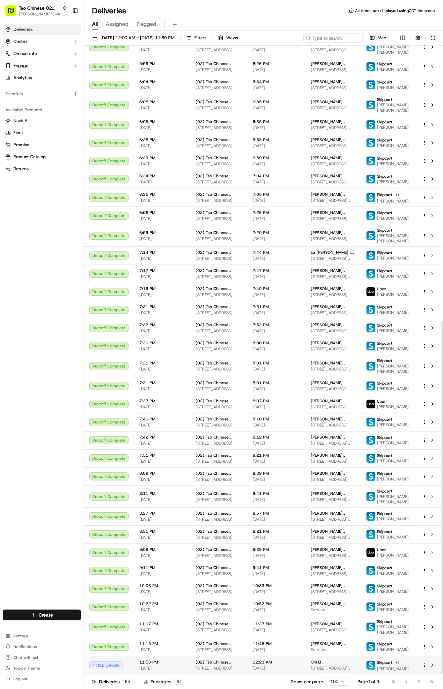
click at [339, 671] on td "CM El . 9701 Stonelake Blvd, Austin, TX 78759, USA" at bounding box center [332, 665] width 55 height 18
click at [269, 660] on span "12:23 AM" at bounding box center [276, 662] width 47 height 5
